Goal: Check status: Check status

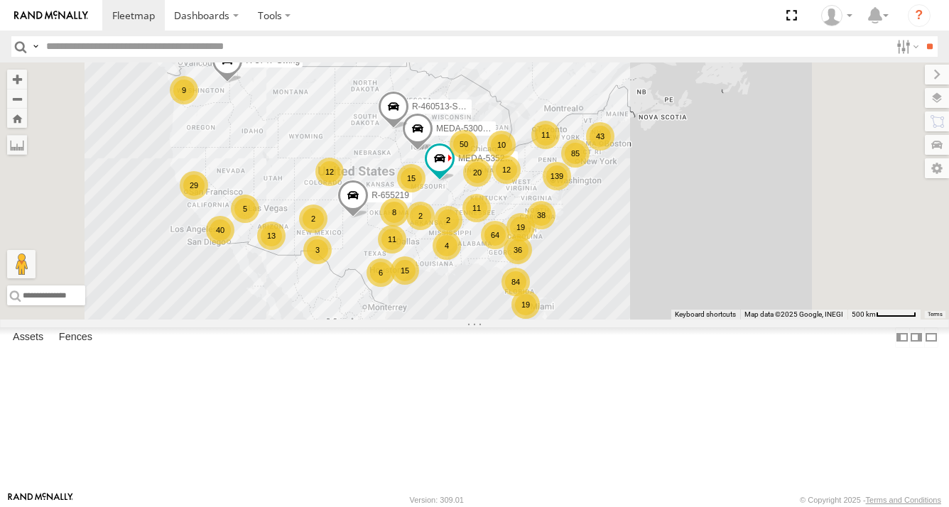
drag, startPoint x: 863, startPoint y: 286, endPoint x: 748, endPoint y: 286, distance: 115.1
click at [781, 289] on div "R-3747-Swing 64 139 MEDA-530002-Roll 19 36 20 43 11 84 85 50 40 15 38 19 13 15 …" at bounding box center [474, 191] width 949 height 257
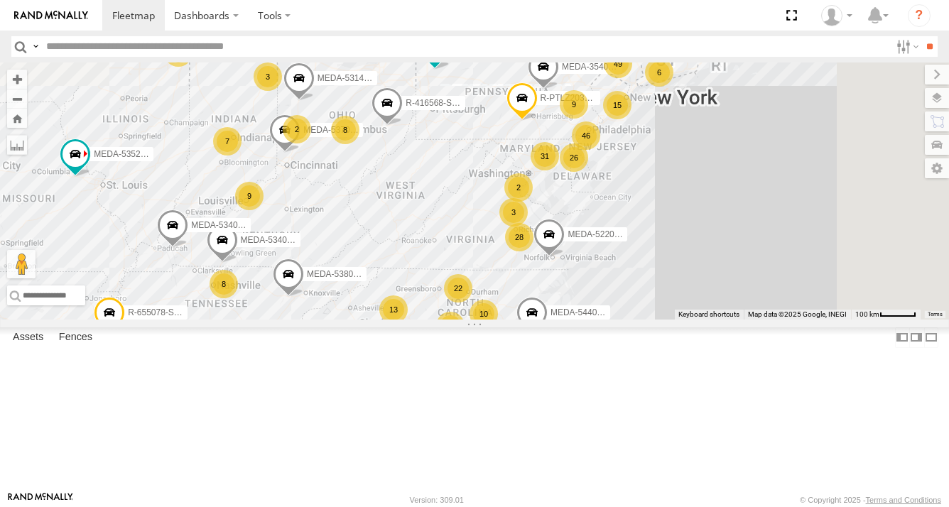
drag, startPoint x: 755, startPoint y: 274, endPoint x: 670, endPoint y: 323, distance: 98.1
click at [670, 320] on div "R-3747-Swing MEDA-530002-Roll MEDA-535204-Roll R-460513-Swing R-655219 47 31 28…" at bounding box center [474, 191] width 949 height 257
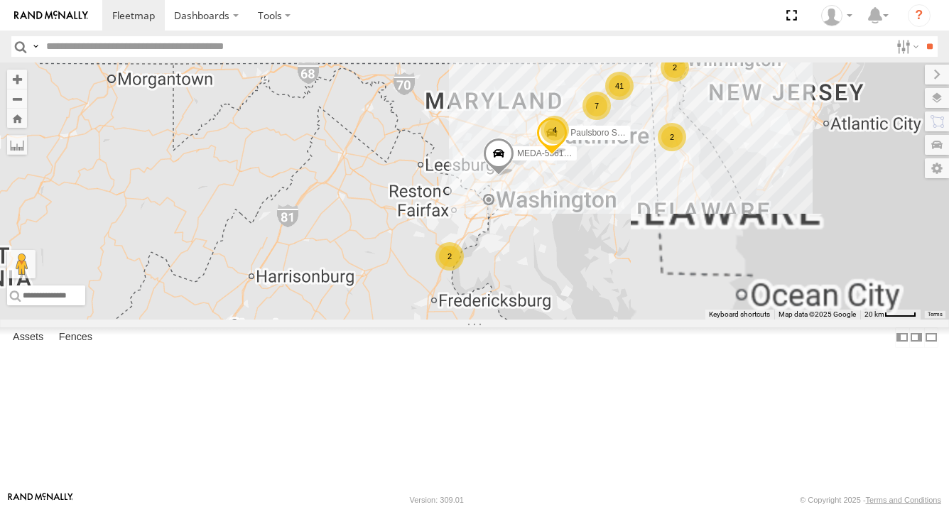
drag, startPoint x: 668, startPoint y: 286, endPoint x: 598, endPoint y: 435, distance: 164.3
click at [598, 320] on div "R-3747-Swing MEDA-530002-Roll MEDA-535204-Roll R-460513-Swing R-655219 MEDA-537…" at bounding box center [474, 191] width 949 height 257
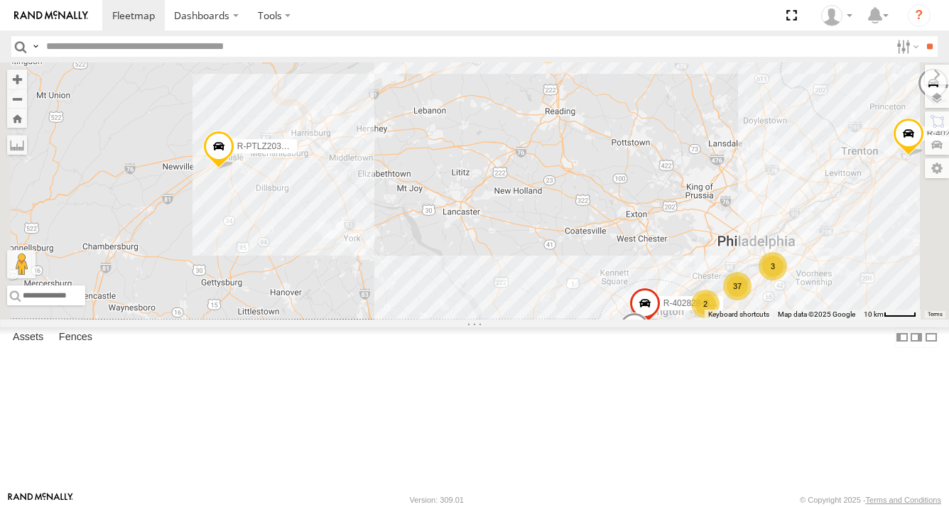
drag, startPoint x: 475, startPoint y: 274, endPoint x: 481, endPoint y: 285, distance: 13.0
click at [557, 278] on div "R-3747-Swing MEDA-530002-Roll MEDA-535204-Roll R-460513-Swing R-655219 MEDA-537…" at bounding box center [474, 191] width 949 height 257
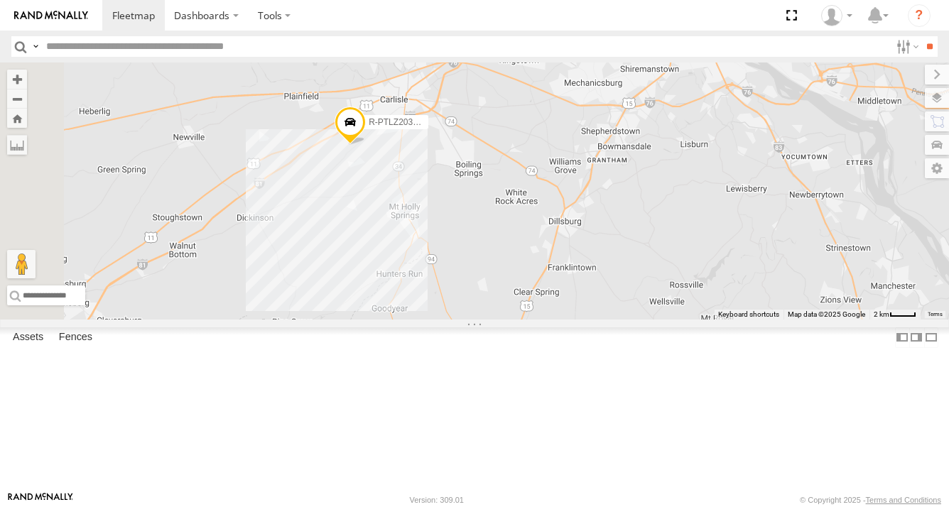
drag, startPoint x: 478, startPoint y: 253, endPoint x: 551, endPoint y: 340, distance: 114.5
click at [549, 320] on div "R-3747-Swing MEDA-530002-Roll MEDA-535204-Roll R-460513-Swing R-655219 MEDA-537…" at bounding box center [474, 191] width 949 height 257
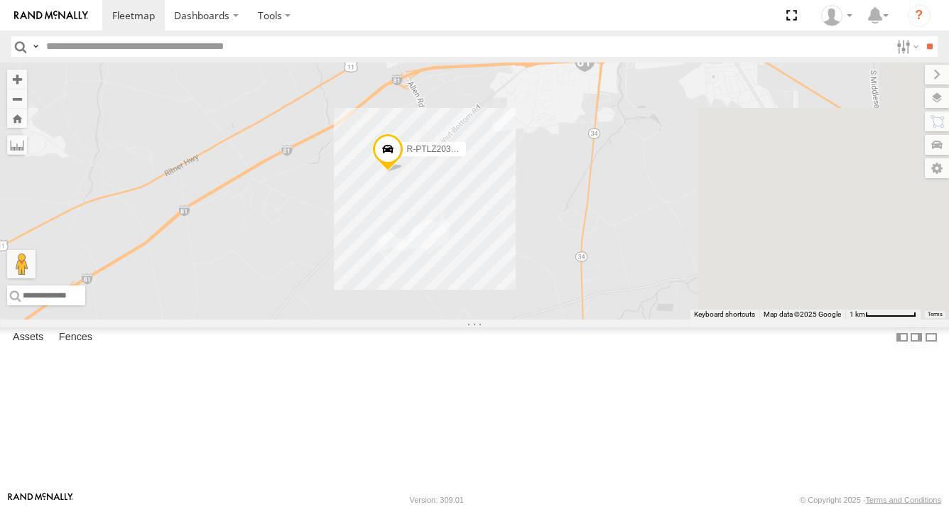
drag, startPoint x: 653, startPoint y: 277, endPoint x: 541, endPoint y: 374, distance: 148.1
click at [537, 320] on div "R-3747-Swing MEDA-530002-Roll MEDA-535204-Roll R-460513-Swing R-655219 MEDA-537…" at bounding box center [474, 191] width 949 height 257
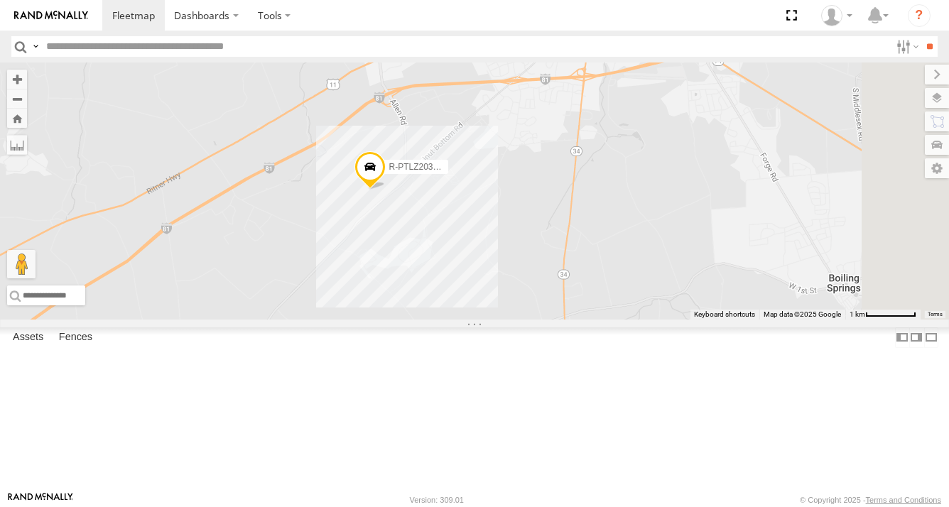
click at [386, 190] on span at bounding box center [370, 170] width 31 height 38
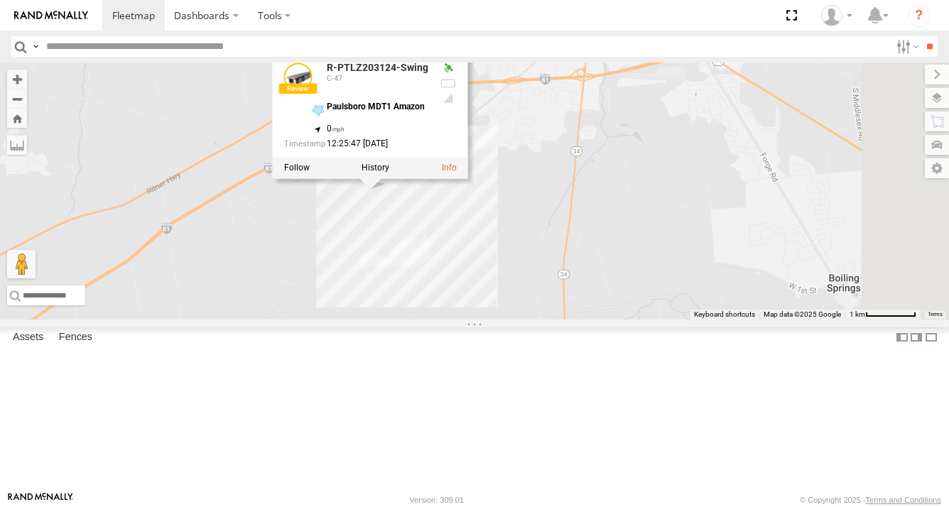
click at [597, 303] on div "R-3747-Swing MEDA-530002-Roll MEDA-535204-Roll R-460513-Swing R-655219 MEDA-537…" at bounding box center [474, 191] width 949 height 257
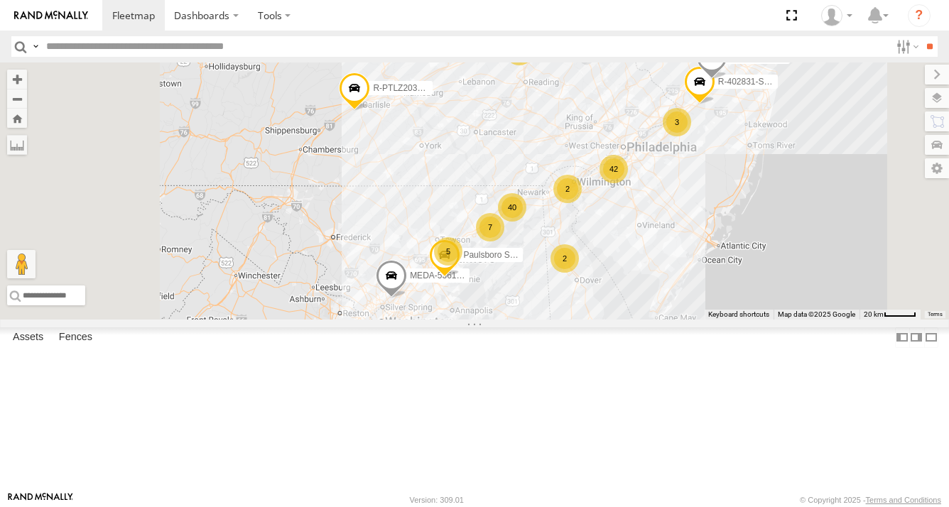
drag, startPoint x: 515, startPoint y: 348, endPoint x: 524, endPoint y: 243, distance: 104.9
click at [524, 246] on div "R-3747-Swing MEDA-530002-Roll MEDA-535204-Roll R-460513-Swing R-655219 MEDA-537…" at bounding box center [474, 191] width 949 height 257
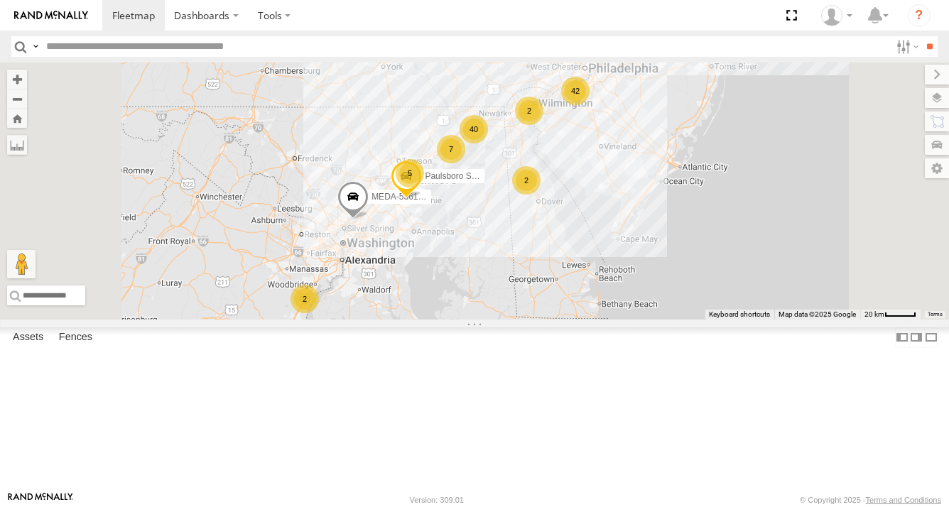
drag, startPoint x: 620, startPoint y: 328, endPoint x: 574, endPoint y: 335, distance: 45.9
click at [574, 320] on div "R-3747-Swing MEDA-530002-Roll MEDA-535204-Roll R-460513-Swing R-655219 MEDA-537…" at bounding box center [474, 191] width 949 height 257
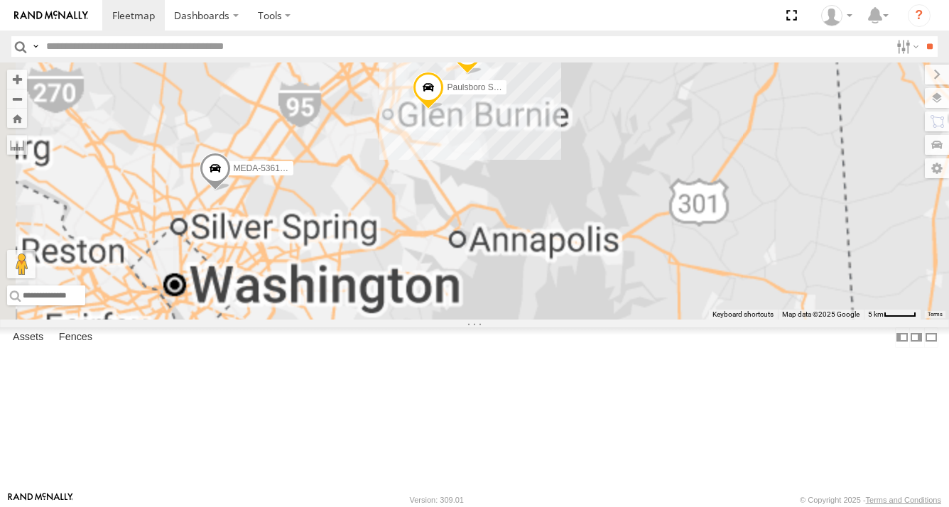
drag, startPoint x: 574, startPoint y: 263, endPoint x: 554, endPoint y: 367, distance: 106.5
click at [553, 320] on div "R-3747-Swing MEDA-530002-Roll MEDA-535204-Roll R-460513-Swing R-655219 MEDA-537…" at bounding box center [474, 191] width 949 height 257
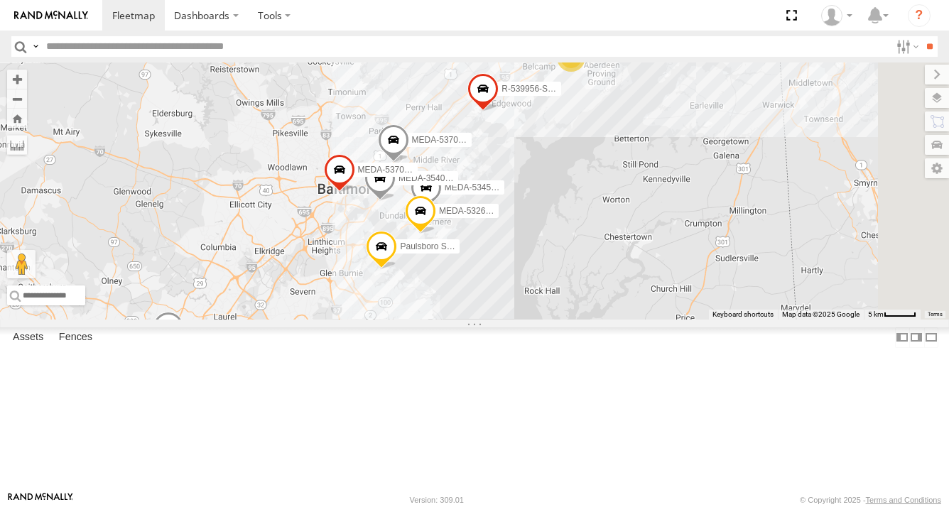
drag, startPoint x: 543, startPoint y: 277, endPoint x: 516, endPoint y: 317, distance: 48.1
click at [516, 317] on div "R-3747-Swing MEDA-530002-Roll MEDA-535204-Roll R-460513-Swing R-655219 MEDA-537…" at bounding box center [474, 191] width 949 height 257
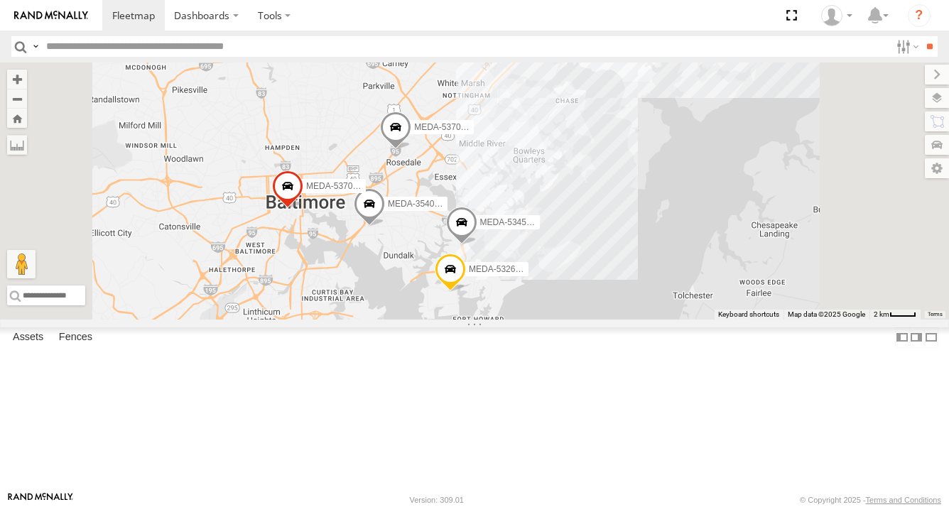
drag, startPoint x: 620, startPoint y: 264, endPoint x: 547, endPoint y: 368, distance: 127.0
click at [539, 320] on div "R-3747-Swing MEDA-530002-Roll MEDA-535204-Roll R-460513-Swing R-655219 MEDA-537…" at bounding box center [474, 191] width 949 height 257
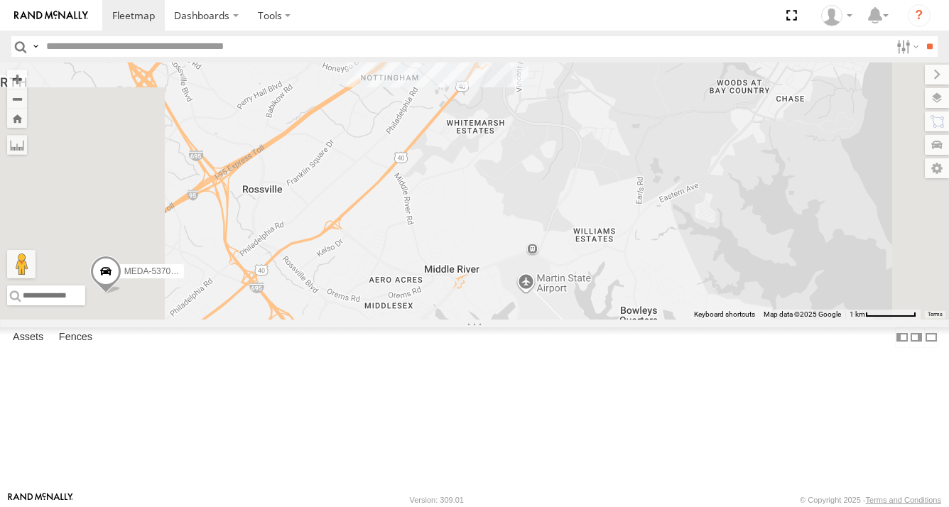
drag, startPoint x: 582, startPoint y: 237, endPoint x: 584, endPoint y: 325, distance: 88.9
click at [584, 320] on div "R-3747-Swing MEDA-530002-Roll MEDA-535204-Roll R-460513-Swing R-655219 MEDA-537…" at bounding box center [474, 191] width 949 height 257
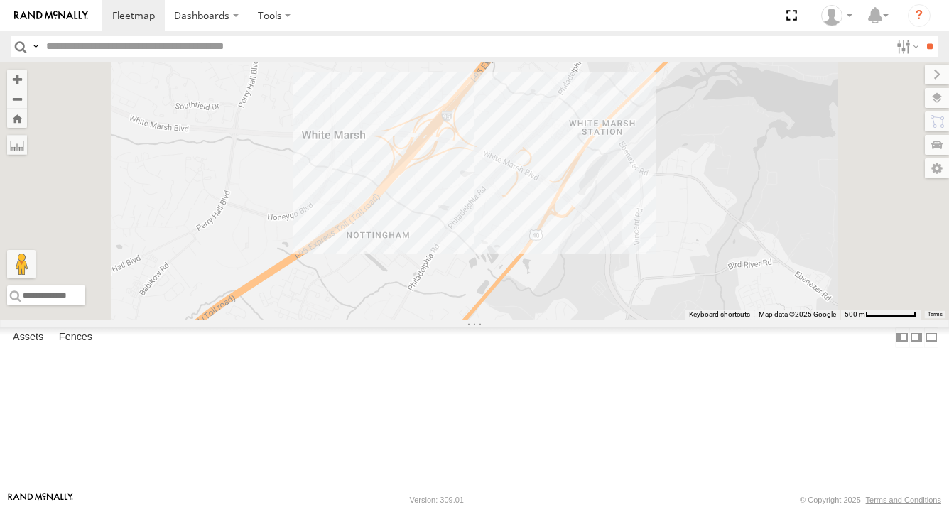
drag, startPoint x: 600, startPoint y: 262, endPoint x: 593, endPoint y: 335, distance: 73.5
click at [593, 320] on div "R-3747-Swing MEDA-530002-Roll MEDA-535204-Roll R-460513-Swing R-655219 MEDA-537…" at bounding box center [474, 191] width 949 height 257
